Goal: Check status: Check status

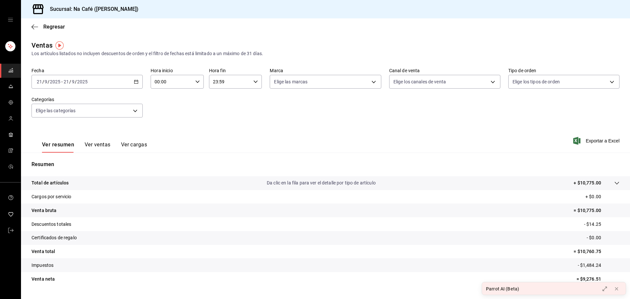
click at [134, 83] on icon "button" at bounding box center [136, 81] width 5 height 5
click at [70, 161] on font "Rango de fechas" at bounding box center [54, 160] width 35 height 5
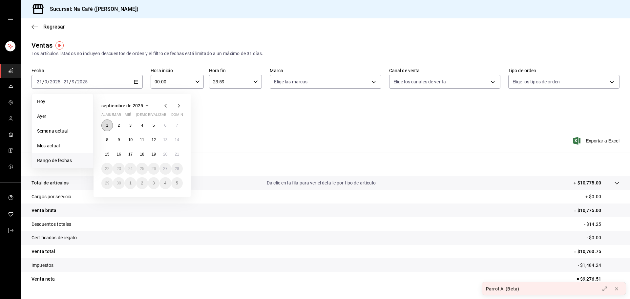
click at [103, 124] on button "1" at bounding box center [106, 125] width 11 height 12
click at [175, 158] on button "21" at bounding box center [176, 154] width 11 height 12
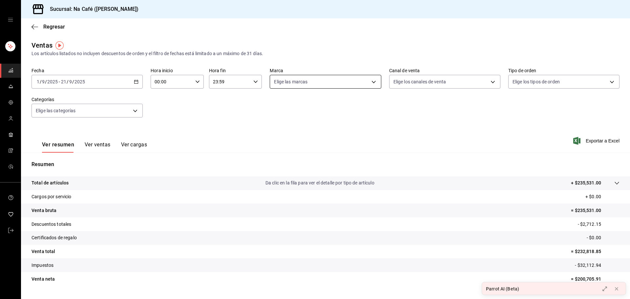
click at [373, 83] on body "Sucursal: Na Café ([PERSON_NAME]) Regresar Ventas Los artículos listados no inc…" at bounding box center [315, 149] width 630 height 299
click at [319, 173] on font "Lo esencial de Piú" at bounding box center [304, 173] width 37 height 5
type input "740770d3-132d-434a-b850-f2b71527e711"
checkbox input "true"
click at [434, 127] on div at bounding box center [315, 149] width 630 height 299
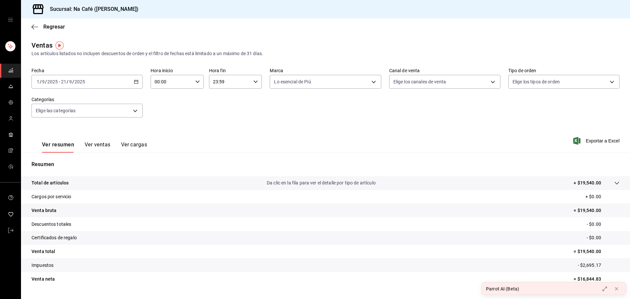
click at [95, 145] on font "Ver ventas" at bounding box center [98, 144] width 26 height 6
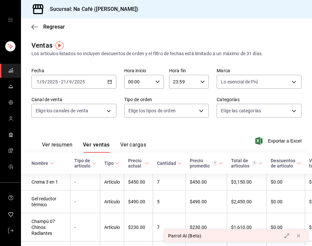
click at [86, 118] on div "Fecha [DATE] [DATE] - [DATE] [DATE] Hora inicio 00:00 Hora inicio Hora fin 23:5…" at bounding box center [166, 97] width 270 height 58
click at [52, 143] on font "Ver resumen" at bounding box center [57, 144] width 30 height 6
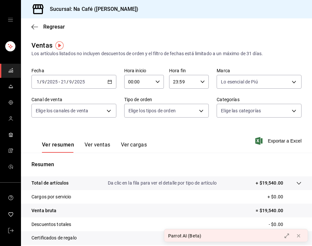
click at [94, 144] on font "Ver ventas" at bounding box center [98, 144] width 26 height 6
